Goal: Task Accomplishment & Management: Use online tool/utility

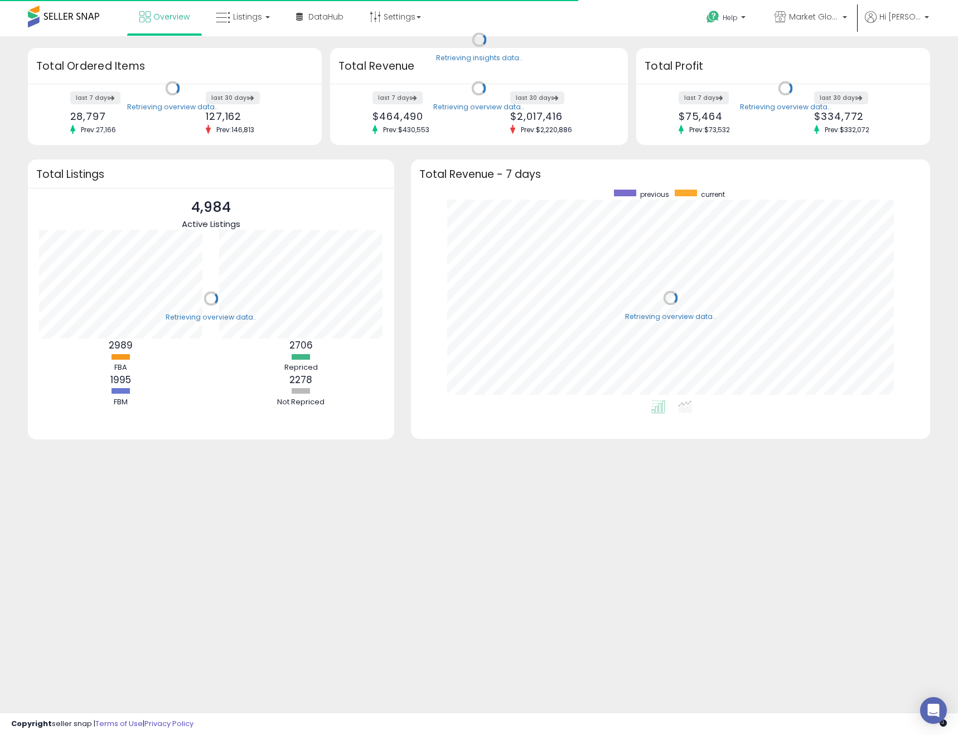
scroll to position [211, 498]
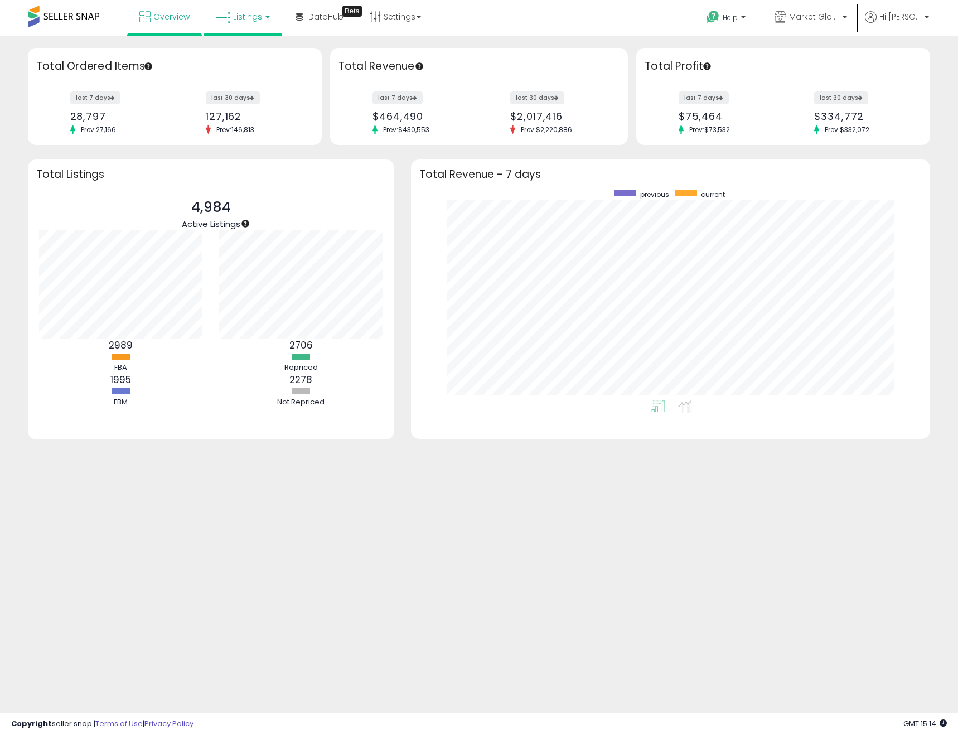
click at [249, 12] on span "Listings" at bounding box center [247, 16] width 29 height 11
click at [254, 51] on icon at bounding box center [251, 55] width 49 height 15
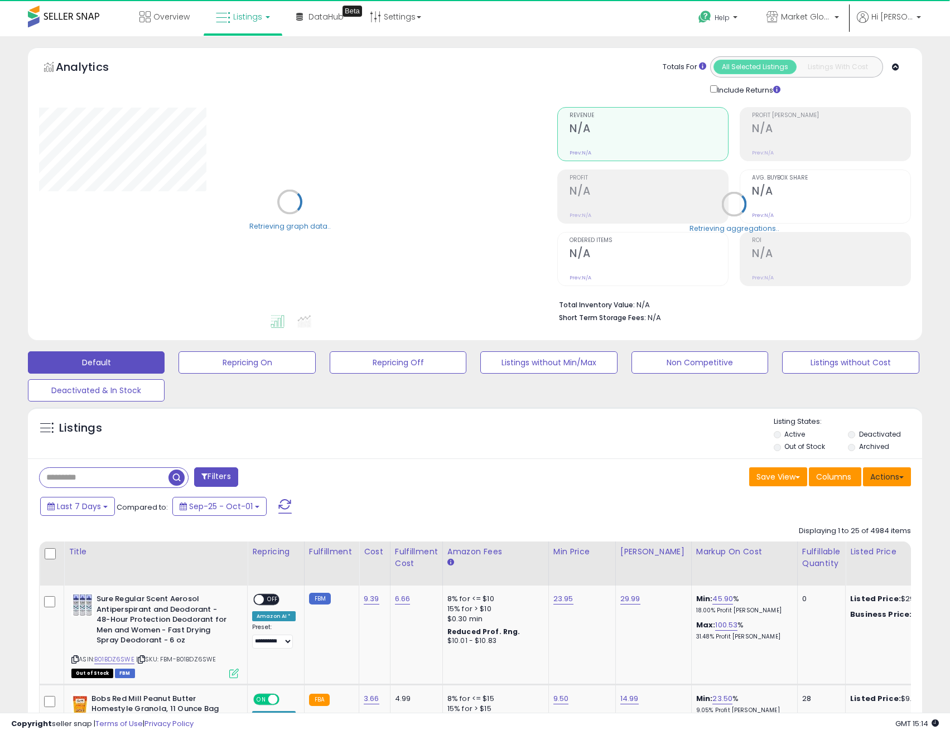
click at [908, 476] on button "Actions" at bounding box center [887, 476] width 48 height 19
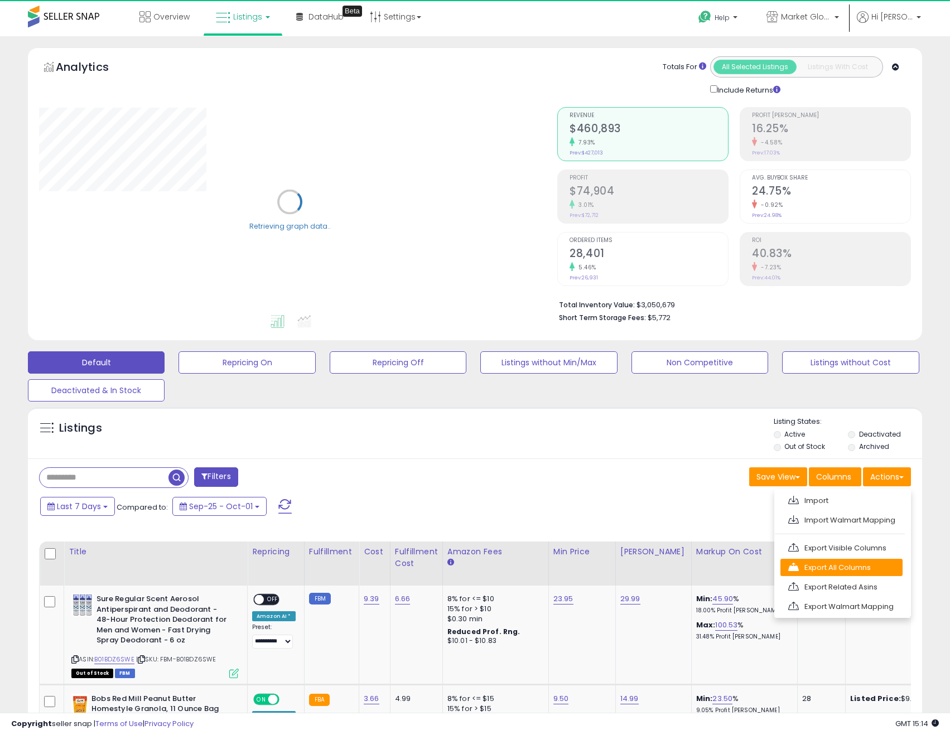
click at [869, 570] on link "Export All Columns" at bounding box center [841, 567] width 122 height 17
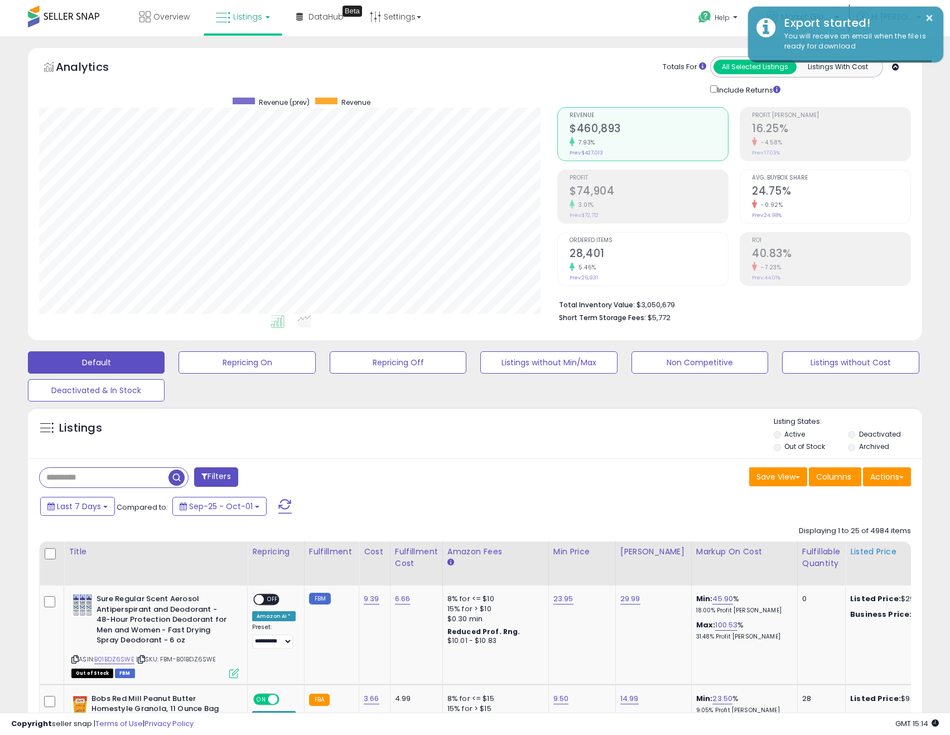
scroll to position [229, 519]
